Goal: Task Accomplishment & Management: Use online tool/utility

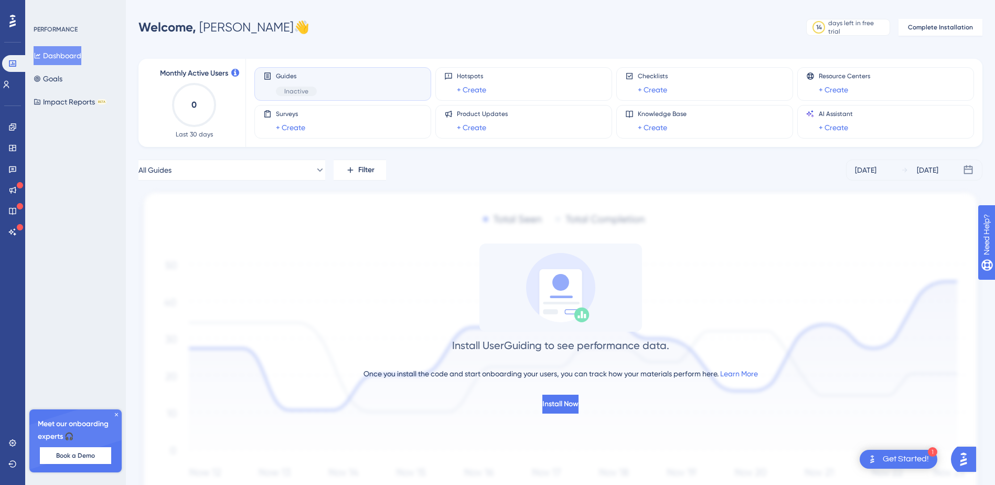
click at [291, 93] on span "Inactive" at bounding box center [296, 91] width 24 height 8
click at [299, 84] on div "Guides Inactive" at bounding box center [296, 84] width 41 height 24
click at [323, 78] on div "Guides Inactive" at bounding box center [342, 84] width 159 height 24
click at [283, 73] on span "Guides" at bounding box center [296, 76] width 41 height 8
click at [335, 92] on div "Guides Inactive" at bounding box center [342, 84] width 159 height 24
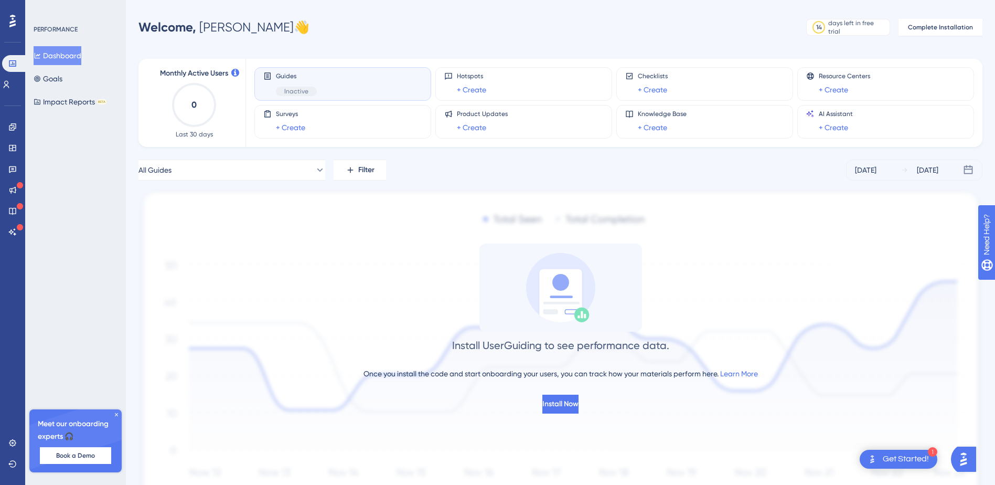
click at [269, 96] on div "Guides Inactive" at bounding box center [342, 84] width 177 height 34
click at [286, 92] on span "Inactive" at bounding box center [296, 91] width 24 height 8
drag, startPoint x: 287, startPoint y: 92, endPoint x: 152, endPoint y: 68, distance: 137.5
click at [224, 68] on span "Monthly Active Users" at bounding box center [194, 73] width 68 height 13
click at [83, 81] on div "Dashboard Goals Impact Reports BETA" at bounding box center [76, 78] width 85 height 65
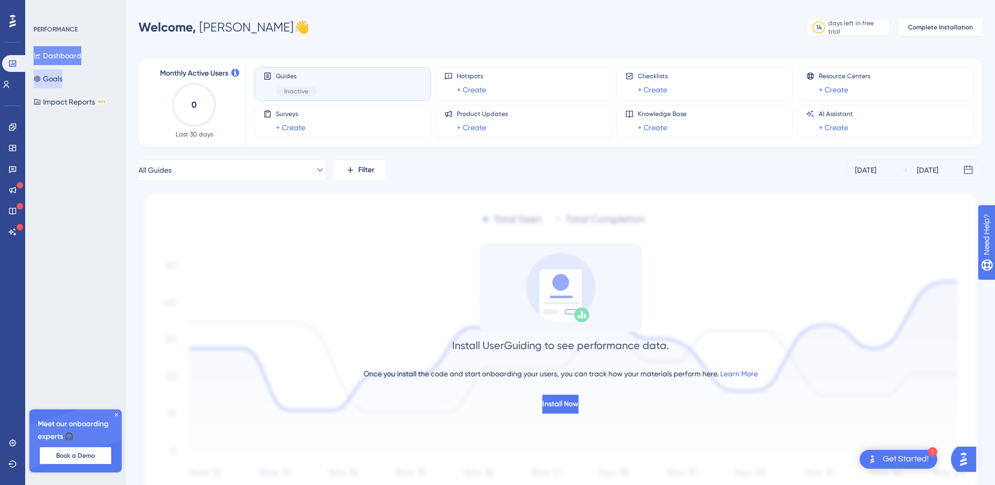
click at [40, 84] on button "Goals" at bounding box center [48, 78] width 29 height 19
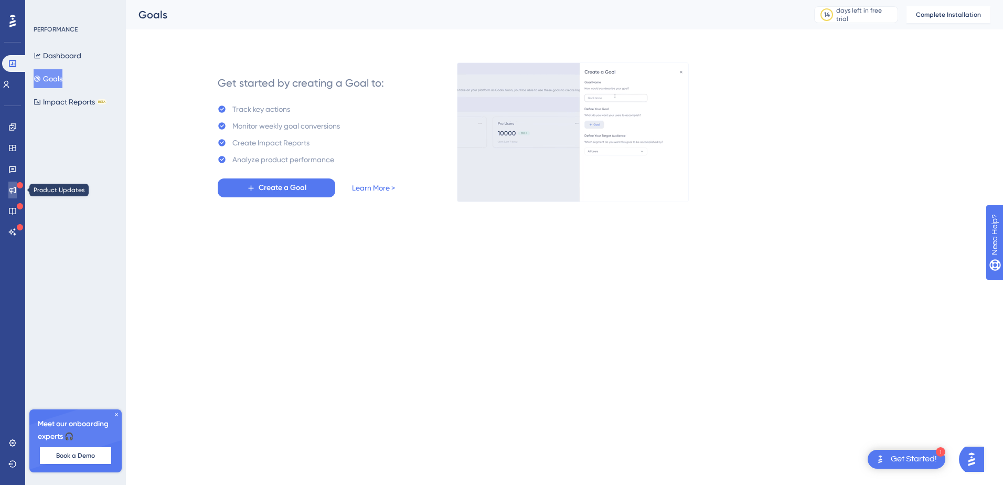
click at [17, 190] on link at bounding box center [12, 189] width 8 height 17
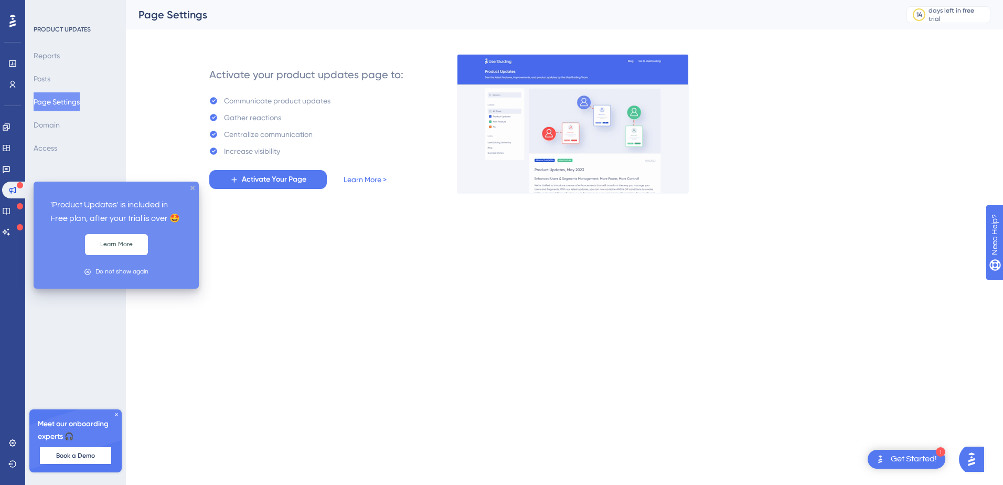
click at [191, 186] on icon "close tooltip" at bounding box center [192, 188] width 4 height 4
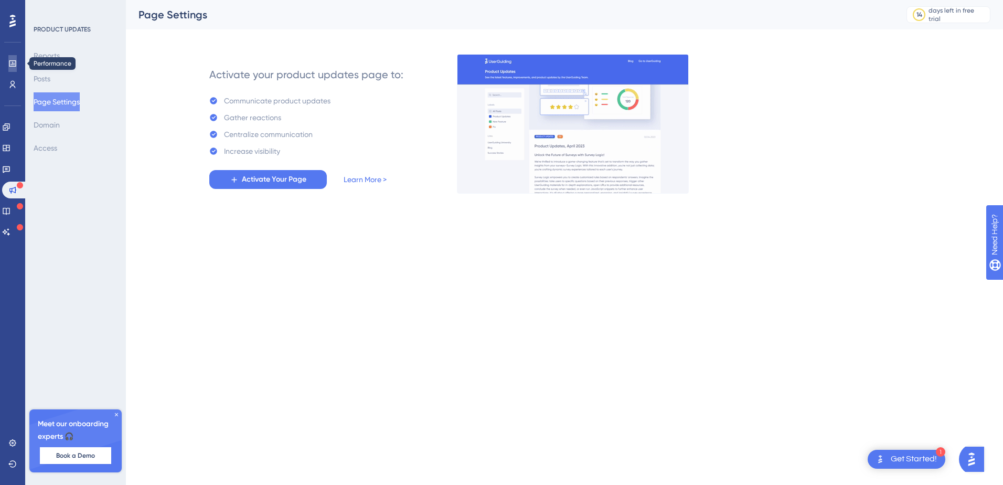
click at [13, 65] on icon at bounding box center [12, 63] width 7 height 6
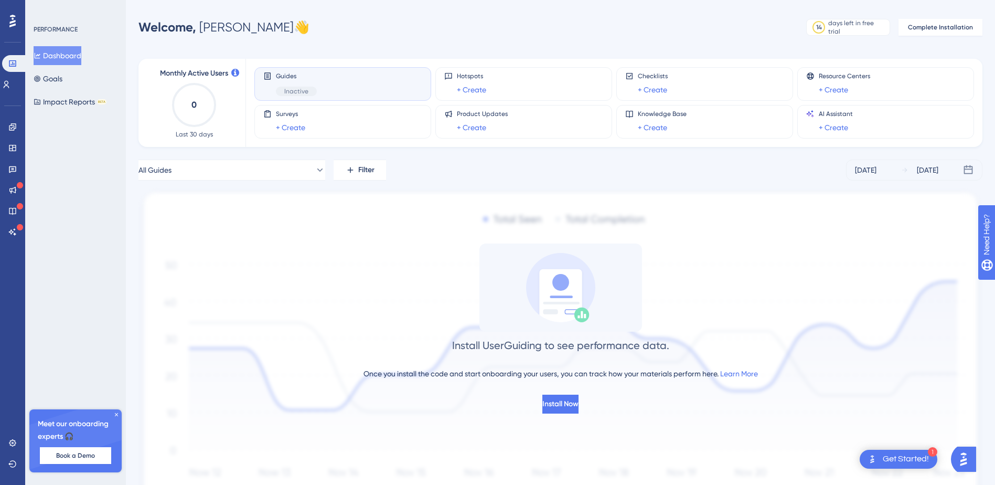
click at [290, 83] on div "Guides Inactive" at bounding box center [296, 84] width 41 height 24
click at [290, 72] on span "Guides" at bounding box center [296, 76] width 41 height 8
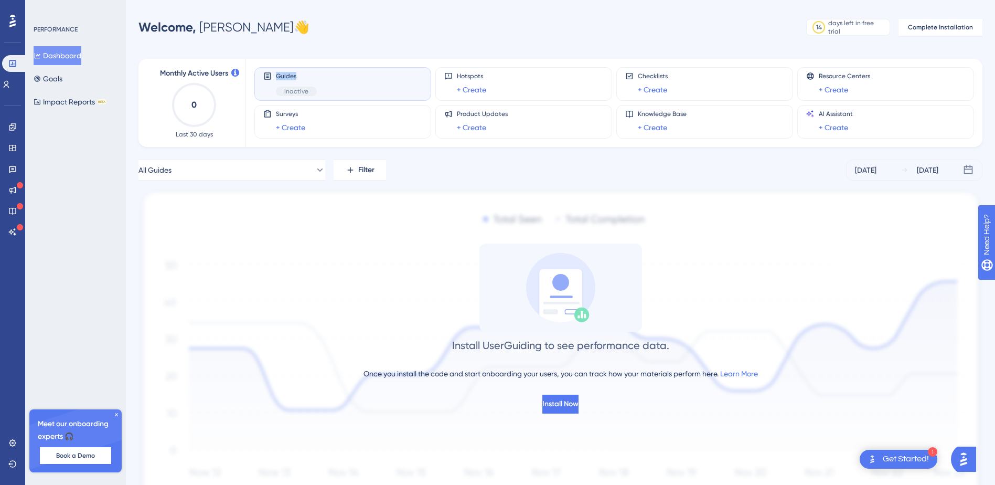
click at [315, 77] on span "Guides" at bounding box center [296, 76] width 41 height 8
click at [263, 119] on div "Surveys + Create" at bounding box center [342, 122] width 159 height 24
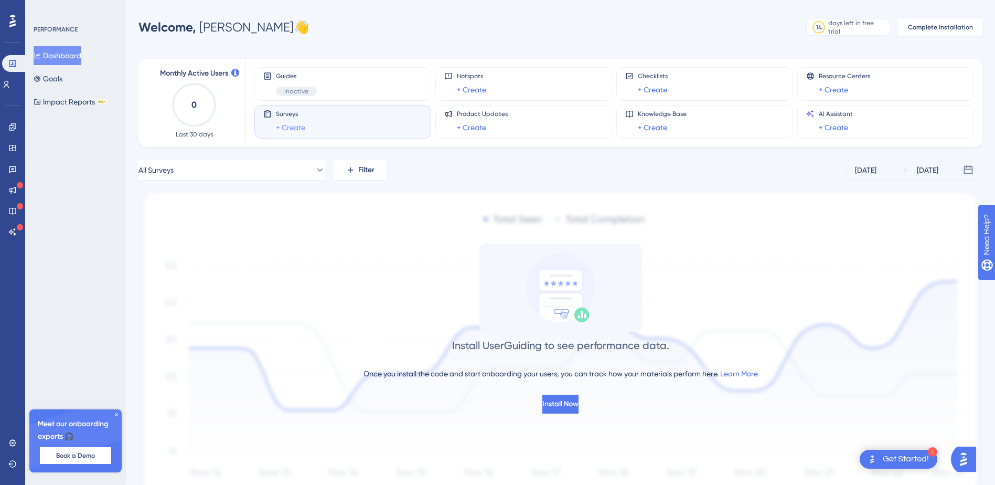
click at [297, 130] on link "+ Create" at bounding box center [290, 127] width 29 height 13
click at [565, 176] on div "All Surveys Filter [DATE] [DATE]" at bounding box center [560, 169] width 844 height 21
click at [928, 33] on button "Complete Installation" at bounding box center [941, 27] width 84 height 17
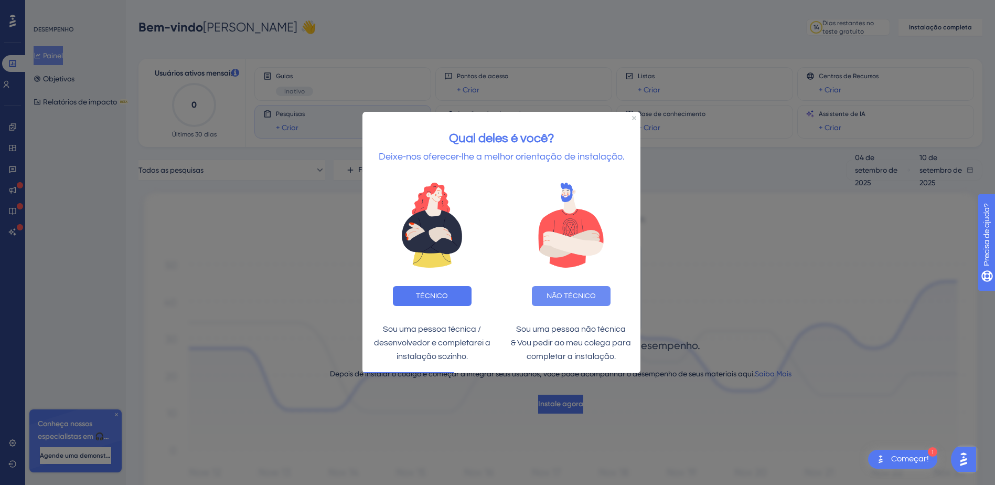
click at [589, 297] on button "NÃO TÉCNICO" at bounding box center [571, 295] width 79 height 20
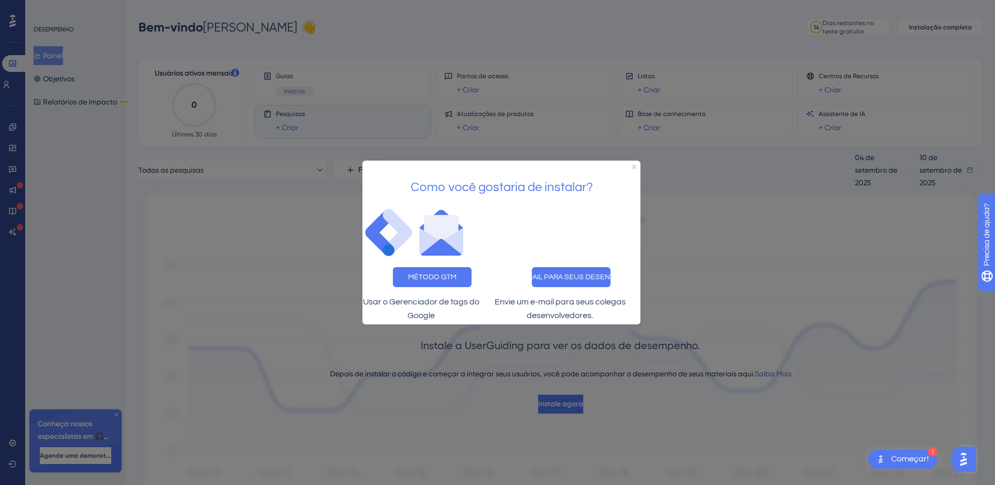
click at [639, 161] on div "Como você gostaria de instalar?" at bounding box center [501, 184] width 278 height 46
click at [636, 165] on icon "Fechar visualização" at bounding box center [634, 167] width 4 height 4
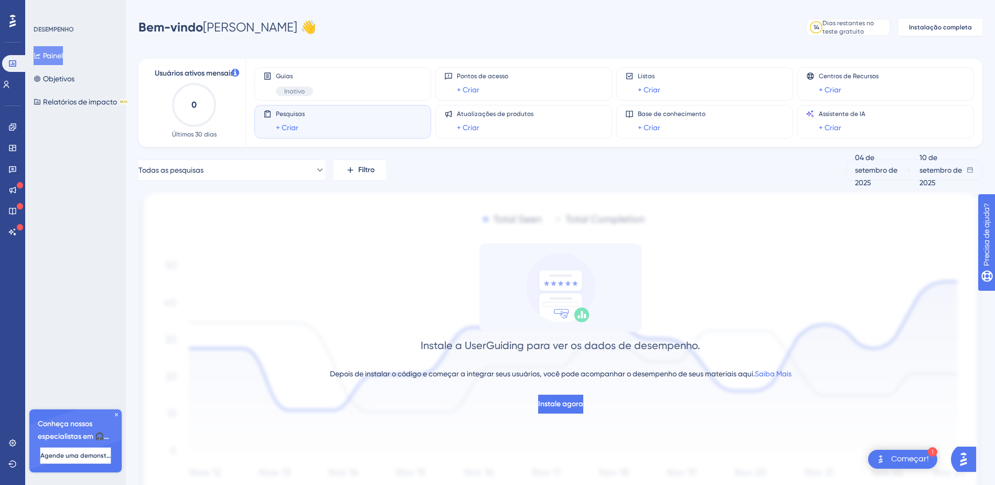
click at [74, 451] on button "Agende uma demonstração" at bounding box center [75, 455] width 71 height 17
